Goal: Obtain resource: Download file/media

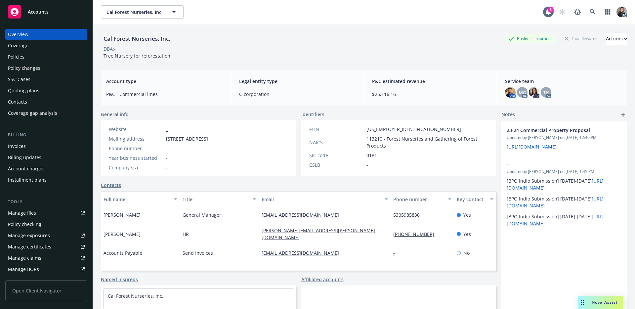
click at [396, 45] on div "DBA: -" at bounding box center [364, 48] width 526 height 7
click at [546, 10] on icon at bounding box center [548, 12] width 5 height 6
click at [590, 12] on icon at bounding box center [593, 12] width 6 height 6
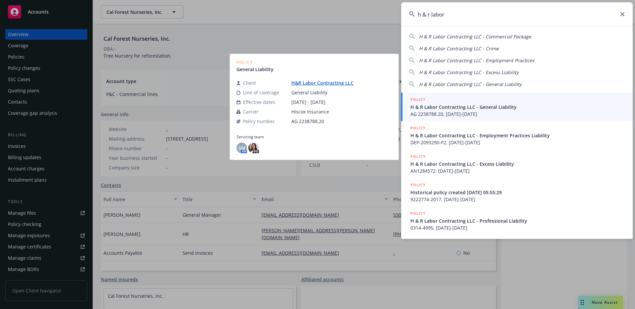
type input "h & r labor"
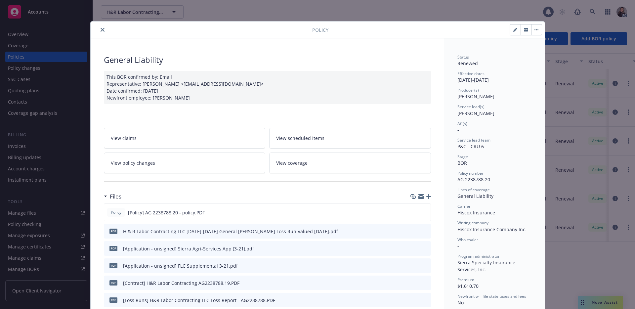
click at [101, 30] on icon "close" at bounding box center [103, 30] width 4 height 4
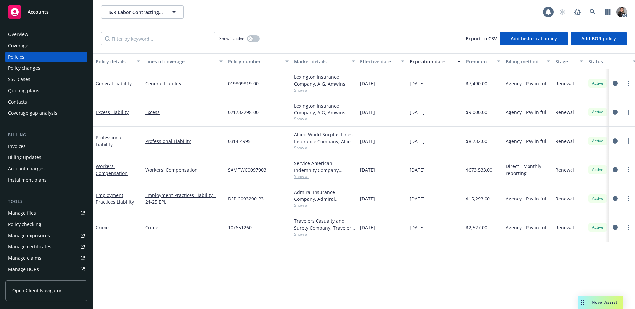
click at [44, 32] on div "Overview" at bounding box center [46, 34] width 77 height 11
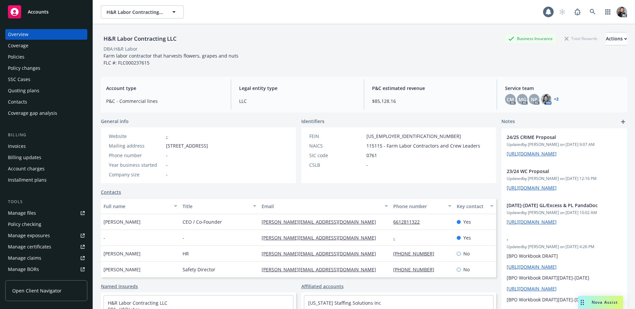
click at [203, 46] on div "DBA: H&R Labor" at bounding box center [364, 48] width 526 height 7
click at [175, 42] on div "H&R Labor Contracting LLC" at bounding box center [140, 38] width 78 height 9
drag, startPoint x: 181, startPoint y: 39, endPoint x: 102, endPoint y: 37, distance: 78.4
click at [102, 37] on div "H&R Labor Contracting LLC Business Insurance Total Rewards Actions" at bounding box center [364, 38] width 526 height 13
copy div "H&R Labor Contracting LLC"
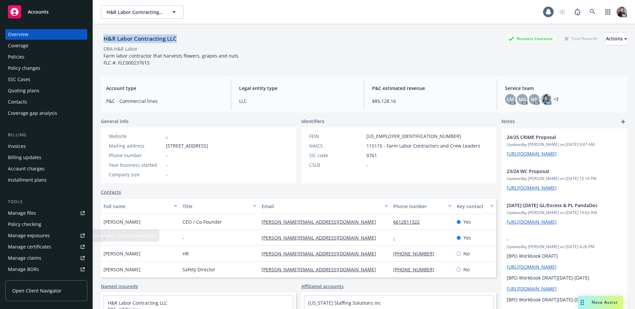
click at [35, 257] on div "Manage claims" at bounding box center [24, 258] width 33 height 11
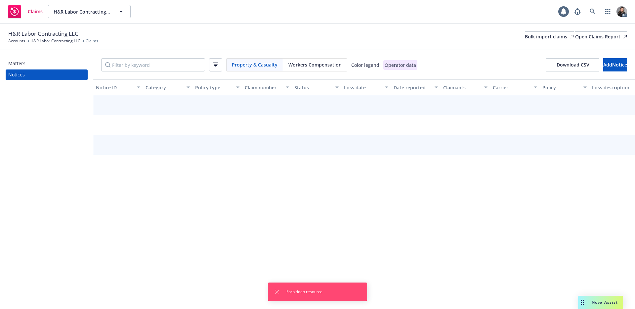
click at [305, 64] on span "Workers Compensation" at bounding box center [315, 64] width 53 height 7
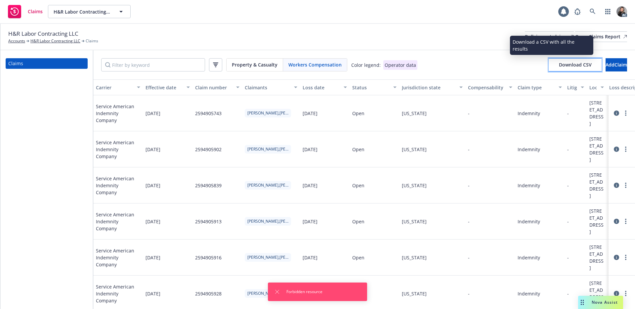
click at [561, 63] on span "Download CSV" at bounding box center [575, 65] width 33 height 6
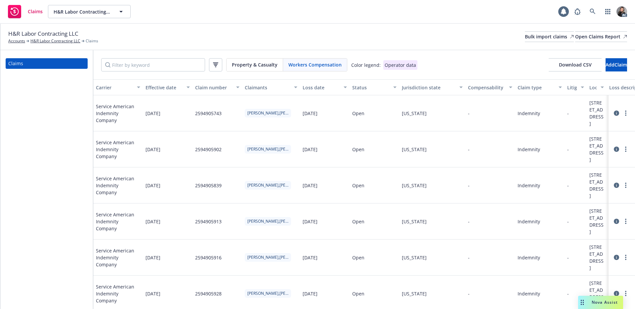
click at [442, 68] on div "Property & Casualty Workers Compensation Color legend: Operator data Download C…" at bounding box center [364, 64] width 526 height 13
click at [386, 32] on div "H&R Labor Contracting LLC Accounts H&R Labor Contracting LLC Claims Bulk import…" at bounding box center [317, 36] width 619 height 15
